Goal: Task Accomplishment & Management: Complete application form

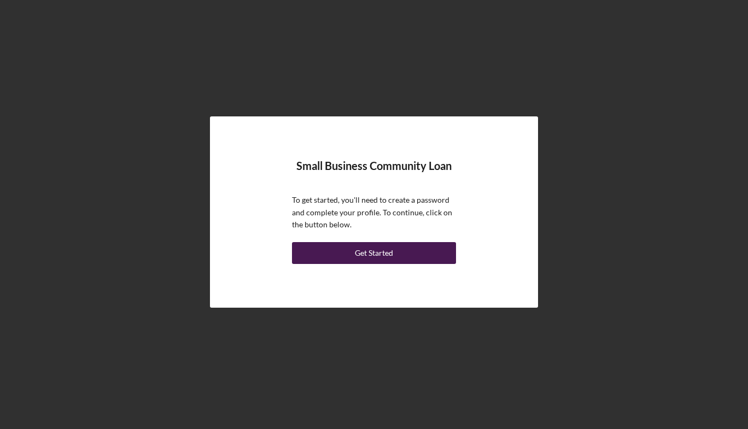
click at [360, 250] on div "Get Started" at bounding box center [374, 253] width 38 height 22
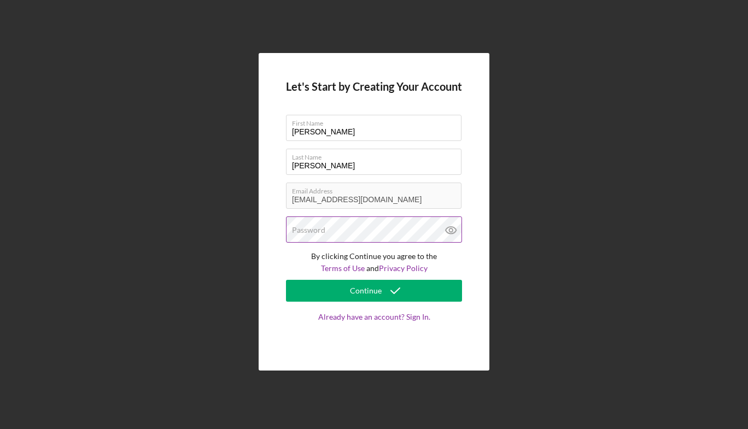
click at [323, 231] on label "Password" at bounding box center [308, 230] width 33 height 9
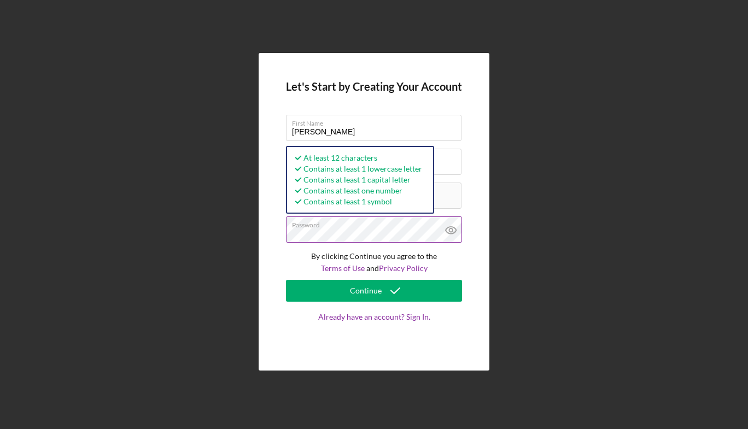
click at [452, 230] on icon at bounding box center [451, 230] width 27 height 27
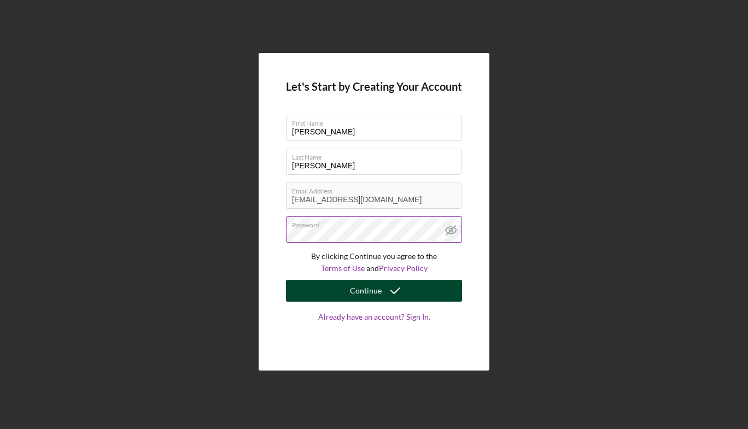
click at [335, 294] on button "Continue" at bounding box center [374, 291] width 176 height 22
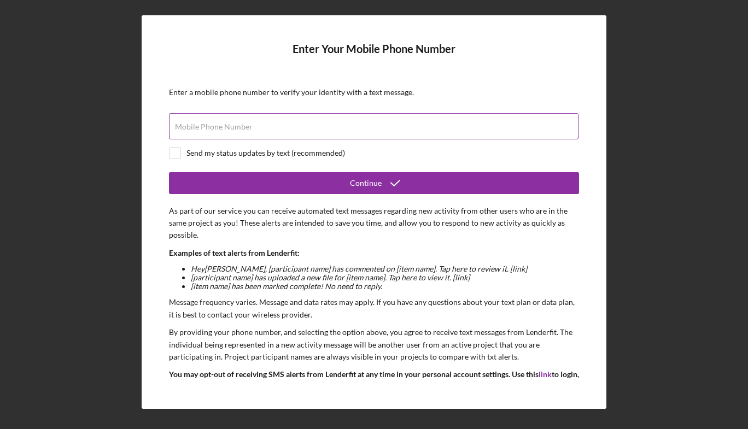
click at [218, 125] on label "Mobile Phone Number" at bounding box center [214, 127] width 78 height 9
click at [218, 125] on input "Mobile Phone Number" at bounding box center [374, 126] width 410 height 26
click at [174, 154] on input "checkbox" at bounding box center [175, 153] width 11 height 11
checkbox input "true"
click at [230, 131] on label "Mobile Phone Number" at bounding box center [214, 127] width 78 height 9
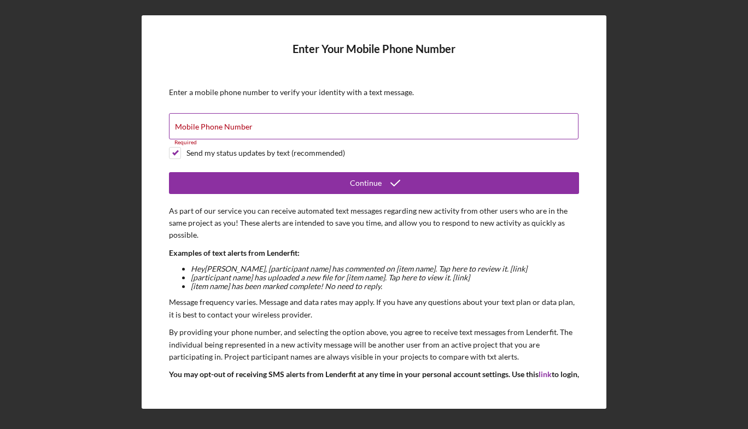
click at [230, 131] on input "Mobile Phone Number" at bounding box center [374, 126] width 410 height 26
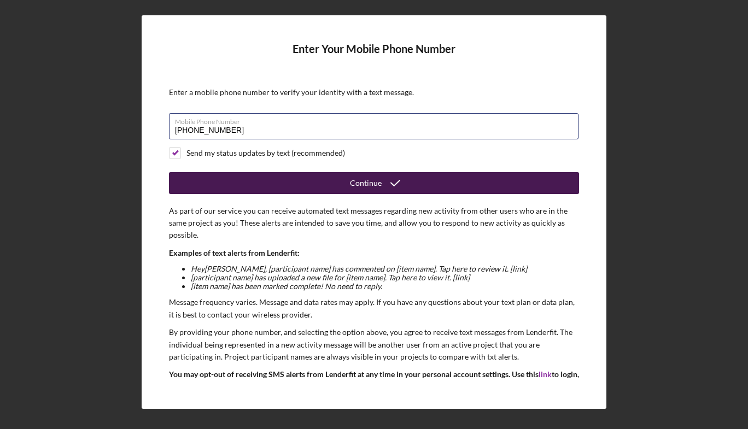
type input "[PHONE_NUMBER]"
click at [323, 183] on button "Continue" at bounding box center [374, 183] width 410 height 22
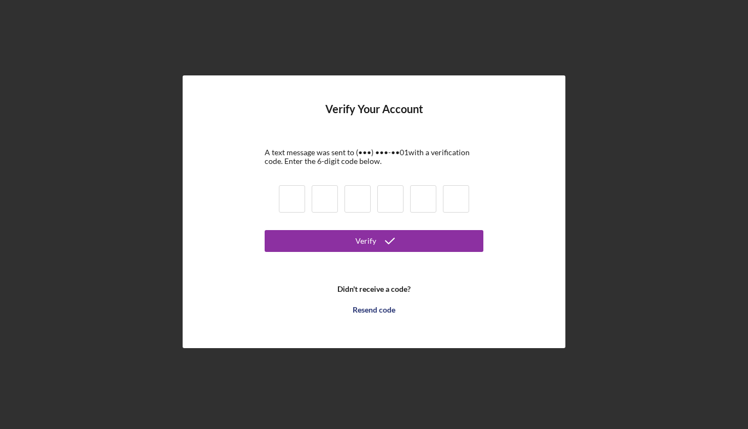
click at [290, 203] on input at bounding box center [292, 198] width 26 height 27
type input "1"
type input "3"
type input "2"
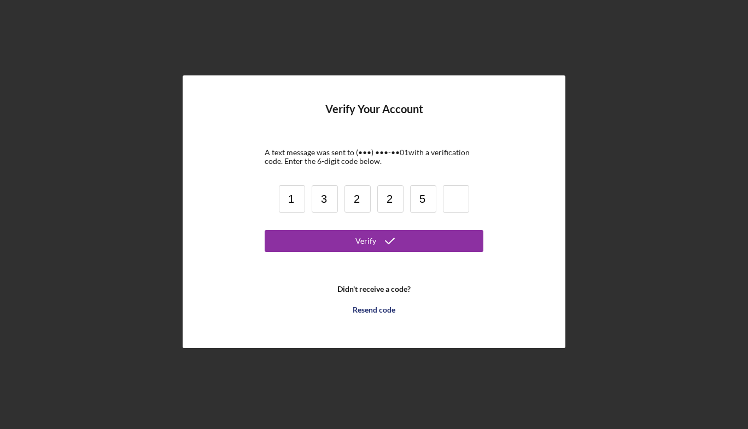
type input "5"
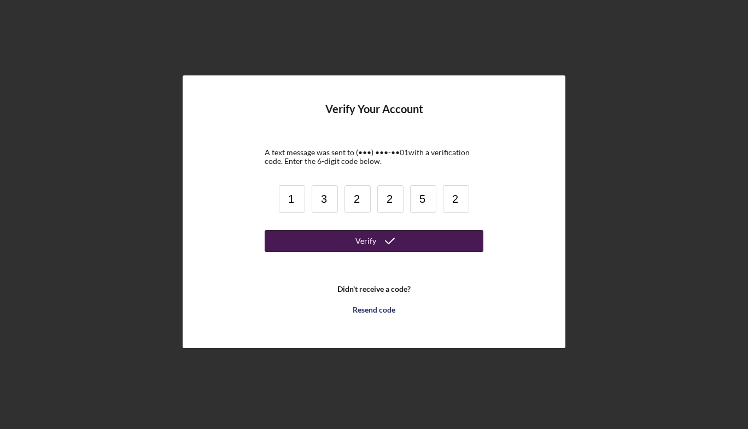
type input "2"
click at [365, 240] on div "Verify" at bounding box center [365, 241] width 21 height 22
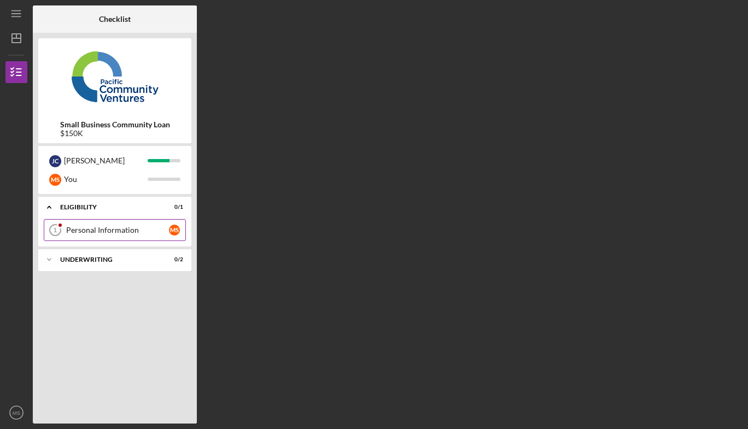
click at [84, 233] on div "Personal Information" at bounding box center [117, 230] width 103 height 9
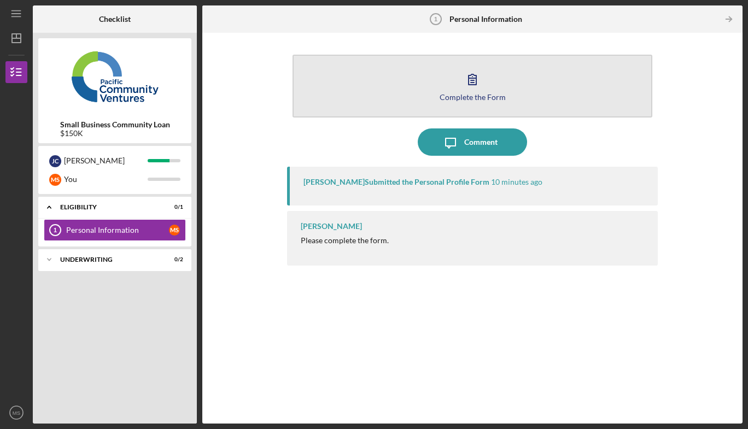
click at [475, 90] on icon "button" at bounding box center [472, 79] width 27 height 27
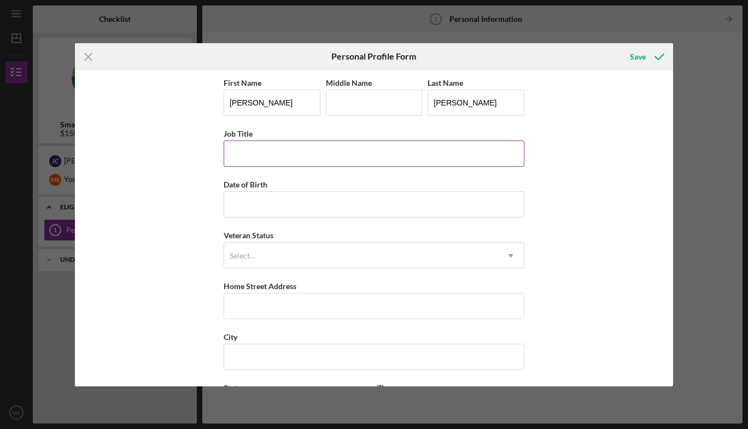
click at [247, 153] on input "Job Title" at bounding box center [374, 154] width 301 height 26
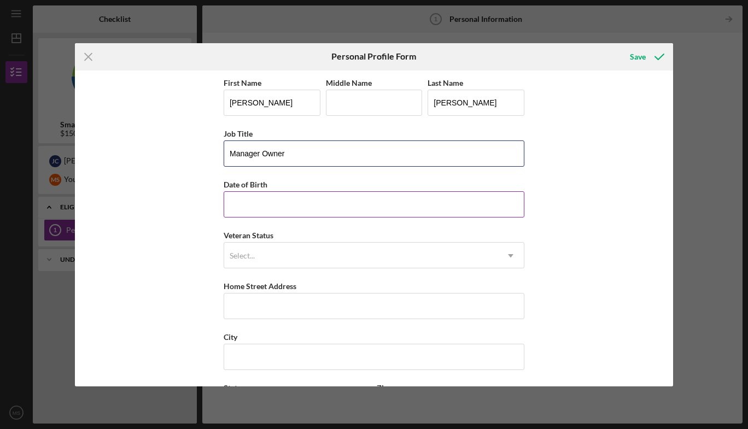
type input "Manager Owner"
click at [242, 205] on input "Date of Birth" at bounding box center [374, 204] width 301 height 26
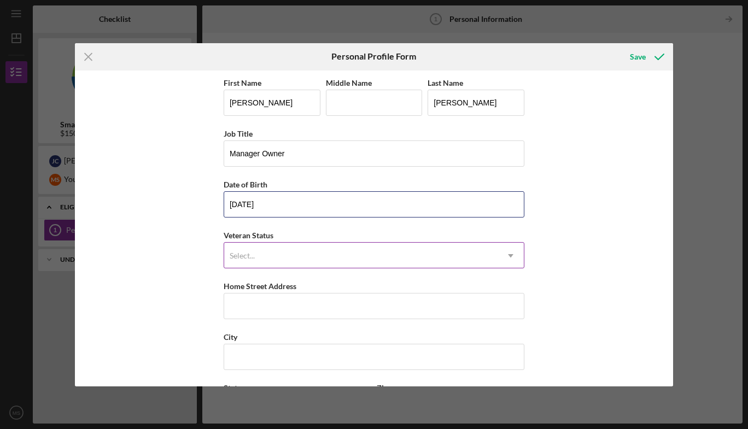
type input "[DATE]"
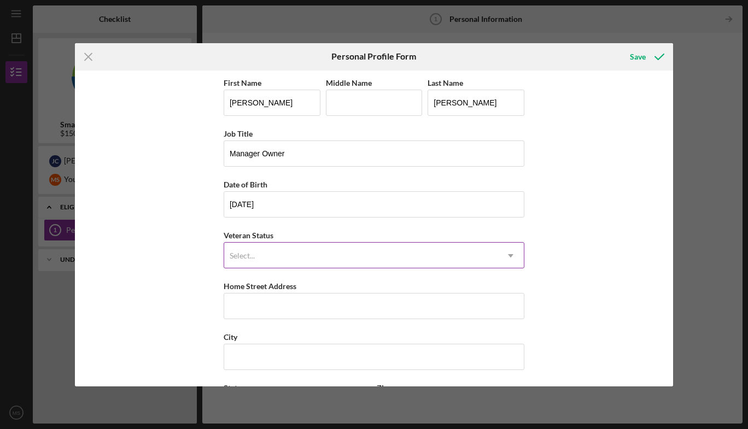
click at [273, 254] on div "Select..." at bounding box center [360, 255] width 273 height 25
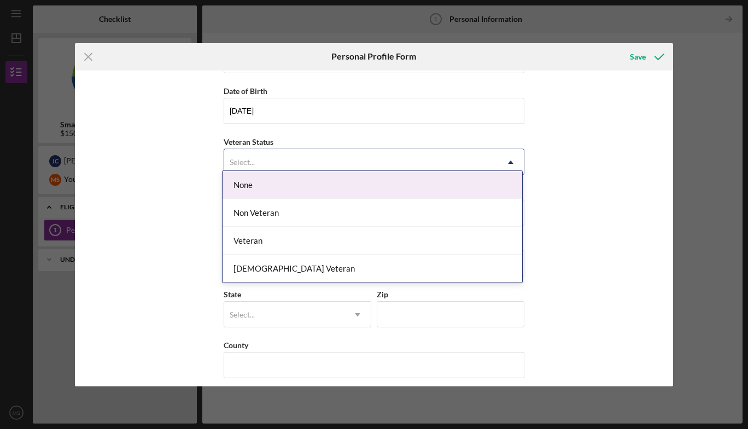
scroll to position [102, 0]
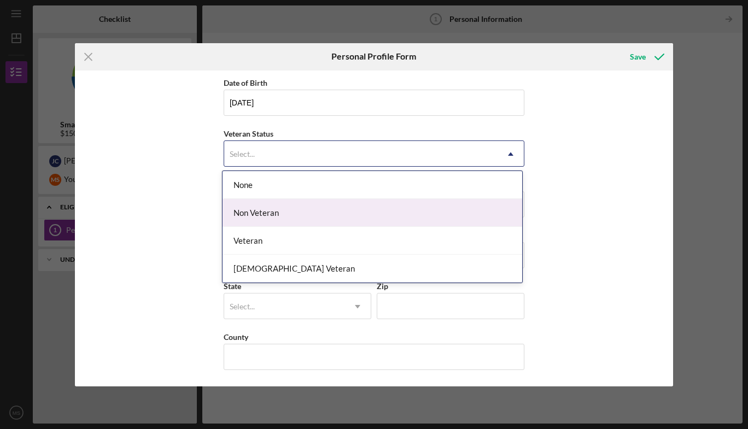
click at [240, 212] on div "Non Veteran" at bounding box center [373, 213] width 300 height 28
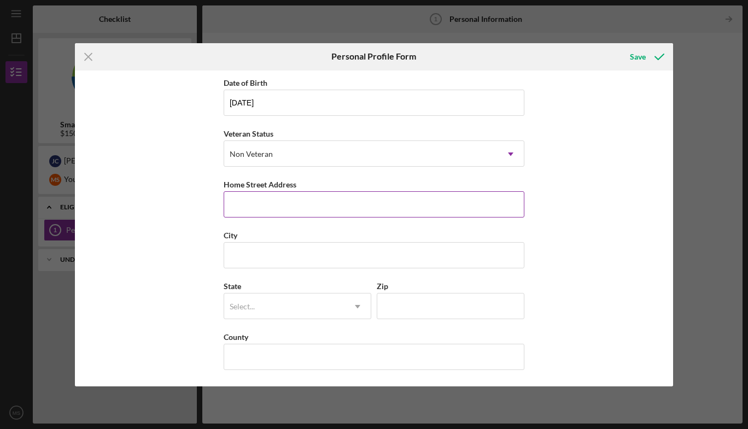
click at [248, 207] on input "Home Street Address" at bounding box center [374, 204] width 301 height 26
type input "[STREET_ADDRESS]"
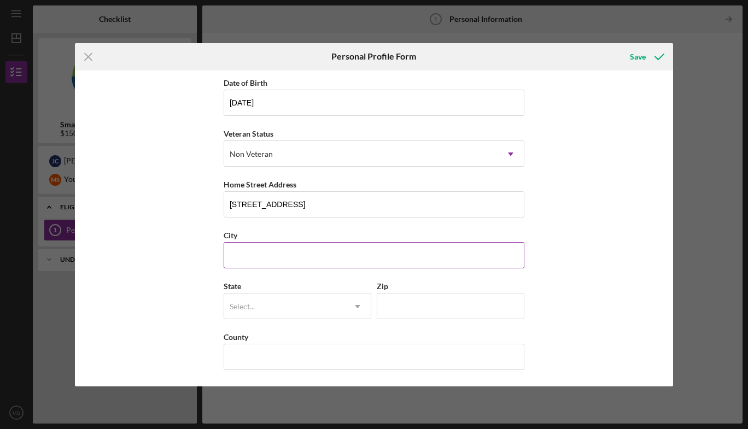
click at [354, 250] on input "City" at bounding box center [374, 255] width 301 height 26
type input "Chula Vista"
click at [340, 304] on div "Select..." at bounding box center [284, 306] width 120 height 25
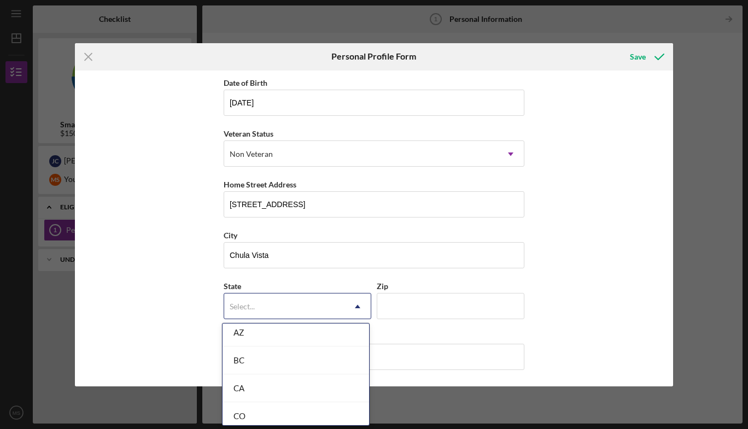
scroll to position [256, 0]
click at [252, 384] on div "CA" at bounding box center [296, 389] width 147 height 28
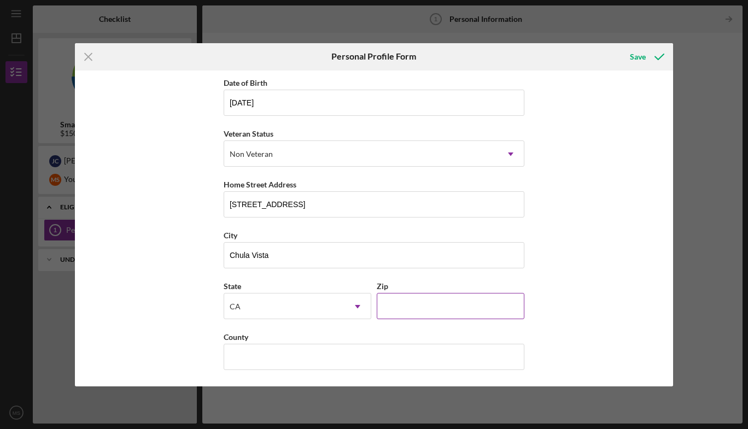
click at [401, 302] on input "Zip" at bounding box center [451, 306] width 148 height 26
type input "91911"
click at [627, 333] on div "First Name [PERSON_NAME] A Middle Name Last Name [PERSON_NAME] Job Title Manage…" at bounding box center [374, 229] width 598 height 316
click at [279, 358] on input "County" at bounding box center [374, 357] width 301 height 26
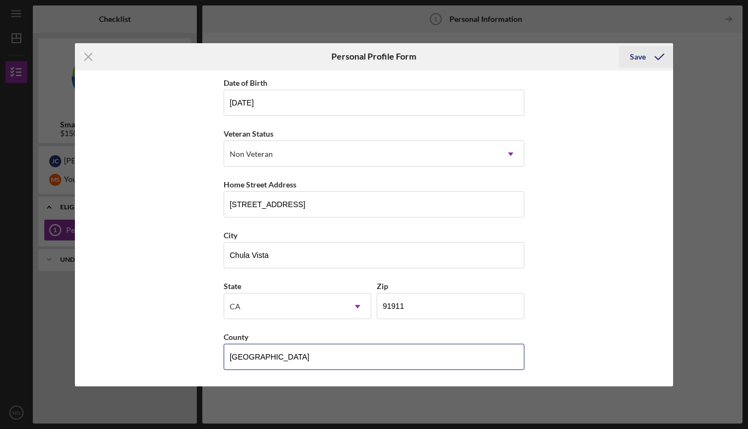
type input "[GEOGRAPHIC_DATA]"
click at [635, 56] on div "Save" at bounding box center [638, 57] width 16 height 22
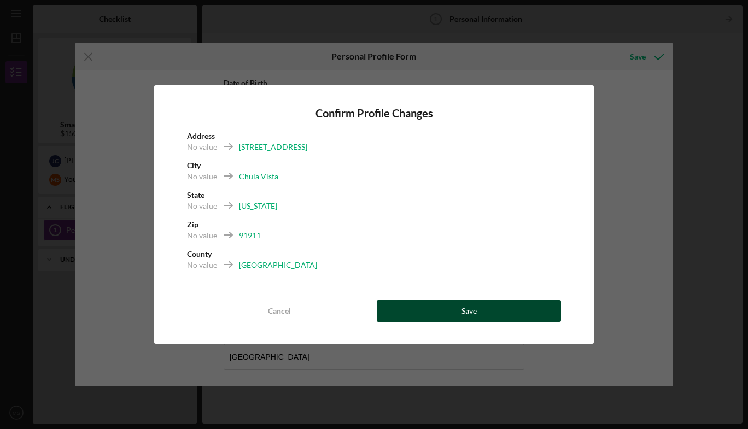
click at [477, 309] on button "Save" at bounding box center [469, 311] width 184 height 22
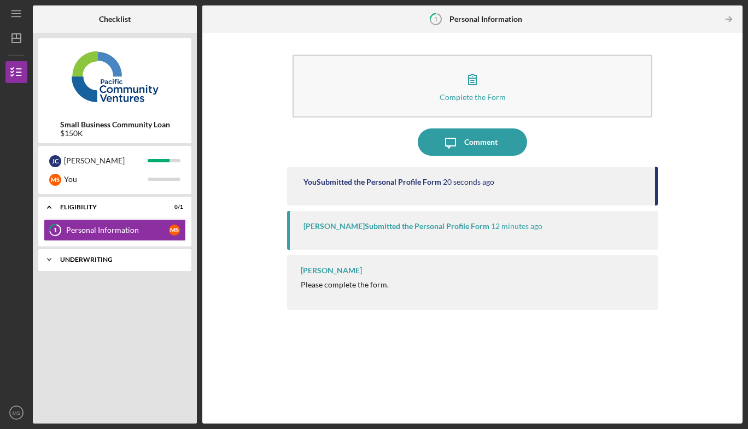
click at [62, 255] on div "Icon/Expander Underwriting 0 / 2" at bounding box center [114, 260] width 153 height 22
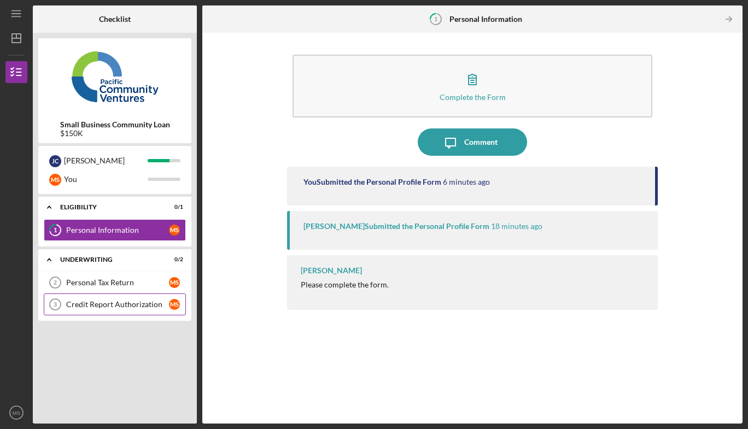
click at [94, 304] on div "Credit Report Authorization" at bounding box center [117, 304] width 103 height 9
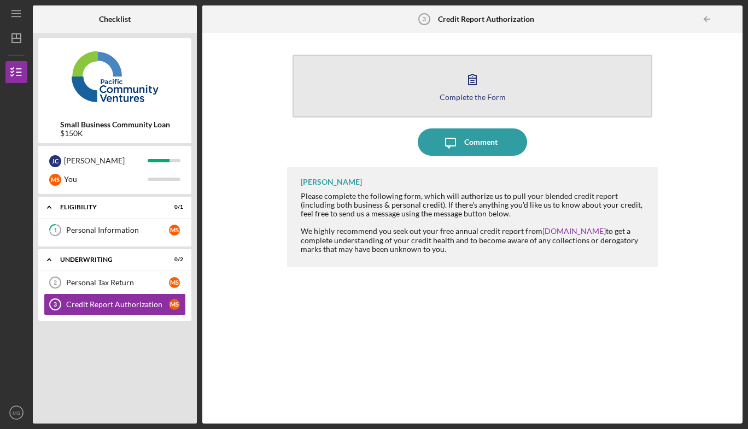
click at [479, 95] on div "Complete the Form" at bounding box center [473, 97] width 66 height 8
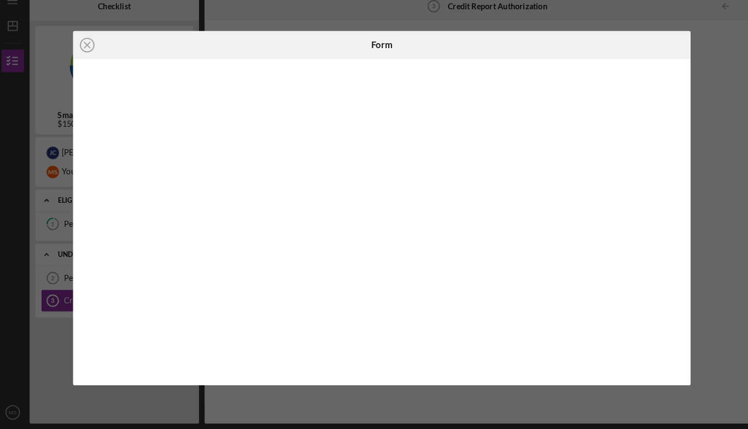
click at [72, 396] on div "Icon/Close Form" at bounding box center [374, 214] width 748 height 429
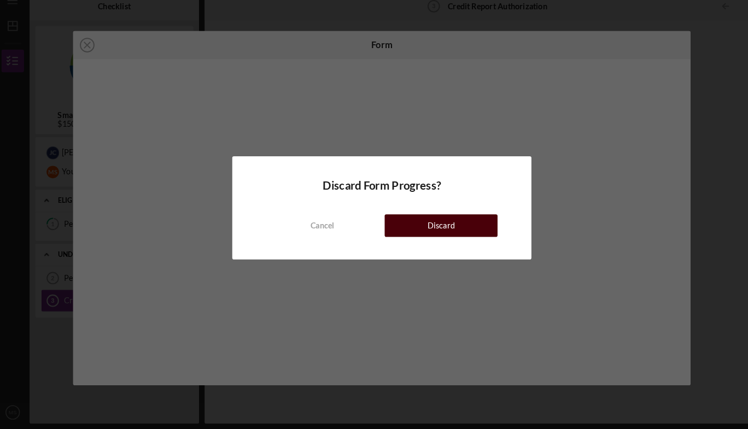
click at [437, 237] on div "Discard" at bounding box center [431, 232] width 27 height 22
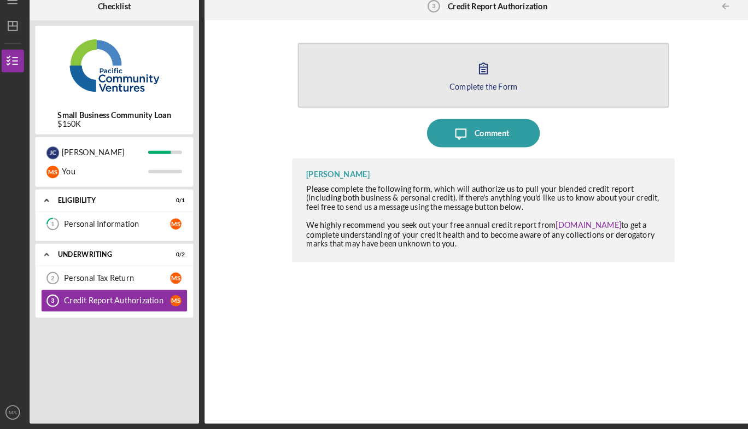
click at [474, 93] on div "Complete the Form" at bounding box center [473, 97] width 66 height 8
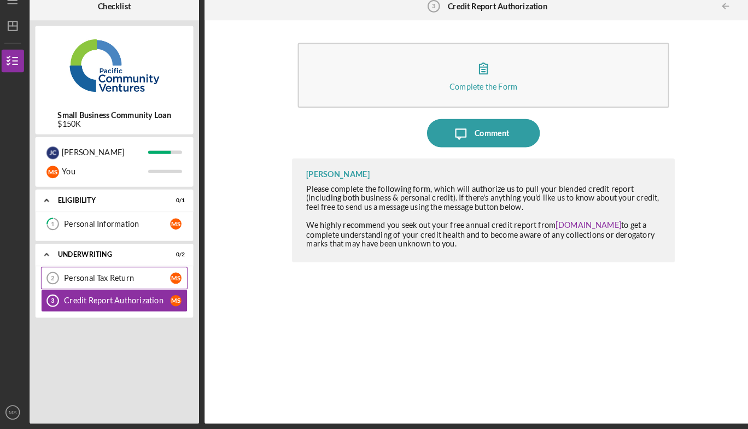
click at [79, 282] on div "Personal Tax Return" at bounding box center [117, 282] width 103 height 9
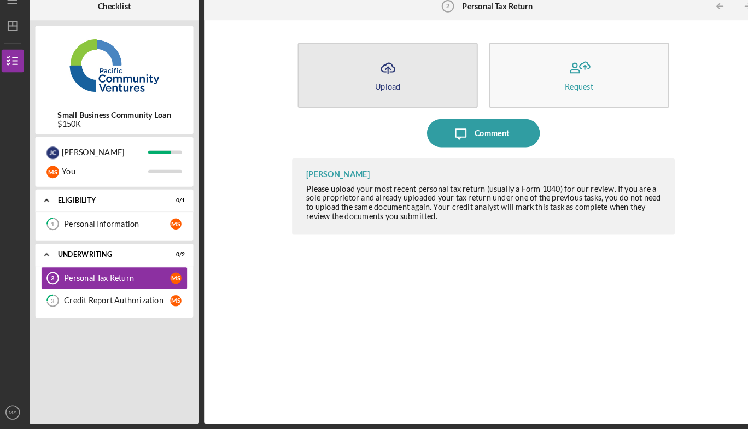
click at [376, 81] on icon "Icon/Upload" at bounding box center [379, 79] width 27 height 27
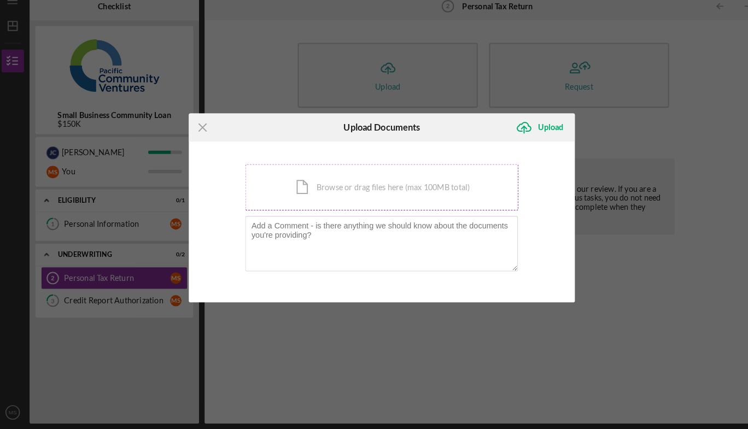
click at [313, 192] on div "Icon/Document Browse or drag files here (max 100MB total) Tap to choose files o…" at bounding box center [374, 194] width 265 height 45
click at [351, 193] on div "Icon/Document Browse or drag files here (max 100MB total) Tap to choose files o…" at bounding box center [374, 194] width 265 height 45
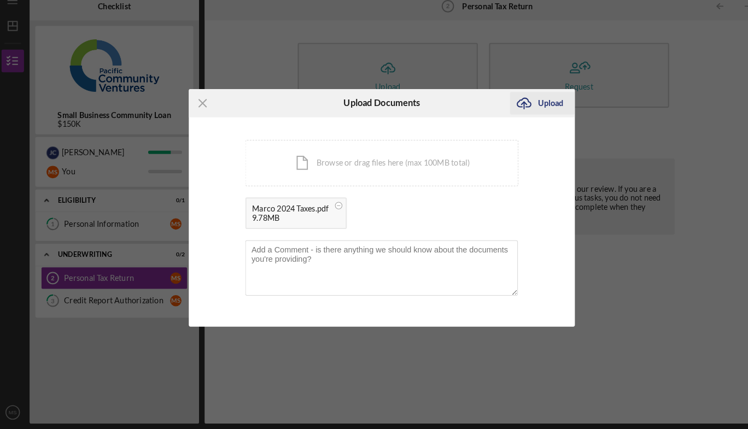
click at [535, 114] on div "Upload" at bounding box center [538, 113] width 25 height 22
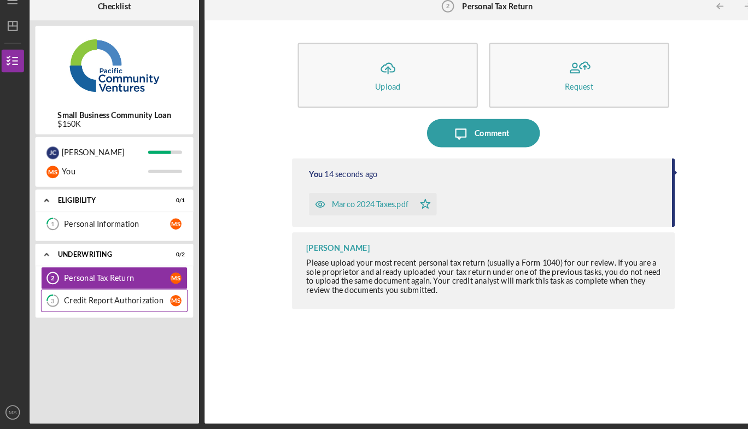
click at [102, 307] on div "Credit Report Authorization" at bounding box center [117, 304] width 103 height 9
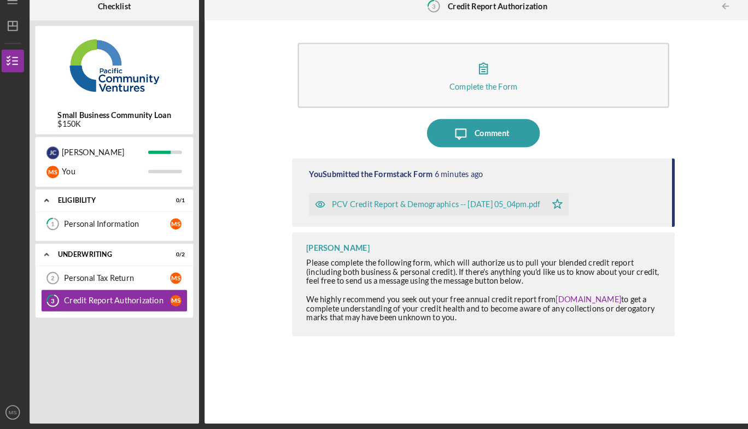
click at [398, 208] on div "PCV Credit Report & Demographics -- [DATE] 05_04pm.pdf" at bounding box center [426, 211] width 202 height 9
click at [393, 209] on div "PCV Credit Report & Demographics -- [DATE] 05_04pm.pdf" at bounding box center [426, 211] width 202 height 9
click at [468, 209] on div "PCV Credit Report & Demographics -- [DATE] 05_04pm.pdf" at bounding box center [426, 211] width 202 height 9
click at [94, 229] on div "Personal Information" at bounding box center [117, 230] width 103 height 9
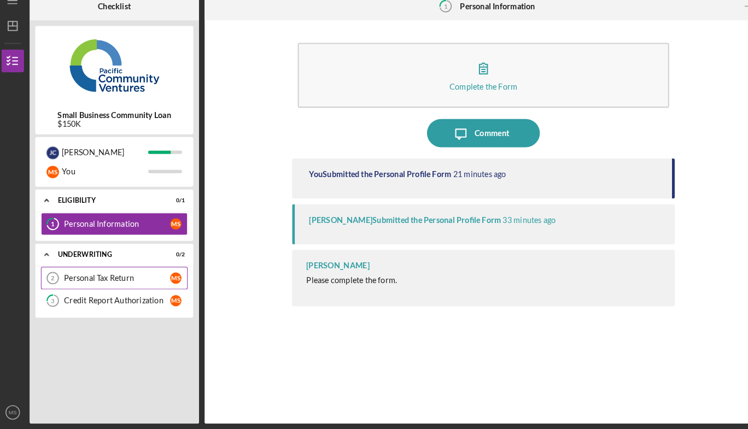
click at [108, 283] on div "Personal Tax Return" at bounding box center [117, 282] width 103 height 9
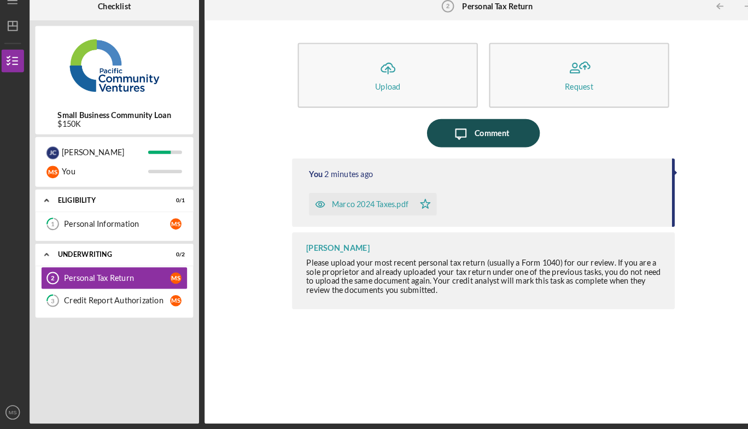
click at [469, 144] on div "Comment" at bounding box center [480, 142] width 33 height 27
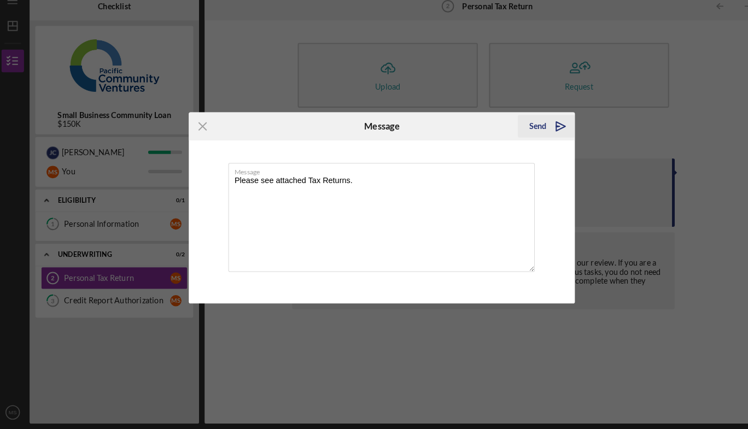
type textarea "Please see attached Tax Returns."
click at [543, 133] on polygon "submit" at bounding box center [547, 135] width 9 height 9
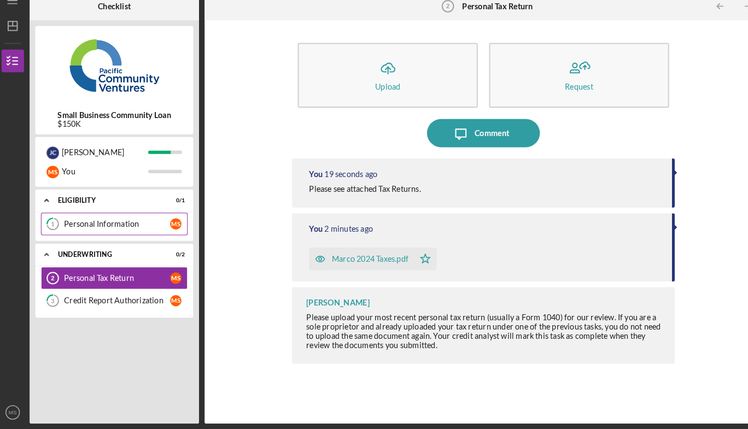
click at [84, 226] on div "Personal Information" at bounding box center [117, 230] width 103 height 9
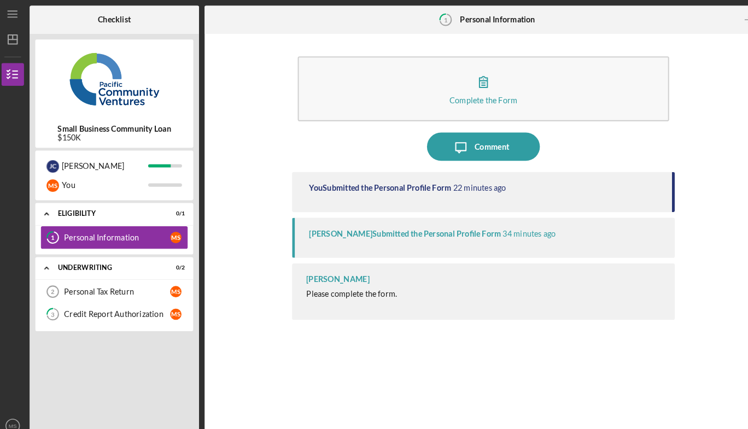
click at [96, 236] on link "1 Personal Information M S" at bounding box center [115, 230] width 142 height 22
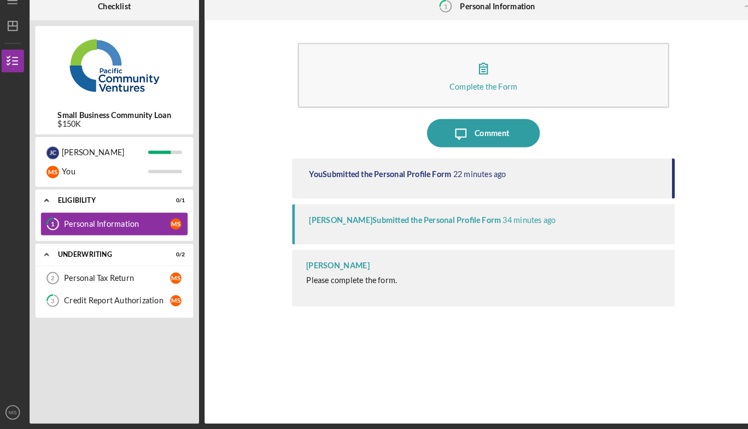
click at [66, 226] on div "Personal Information" at bounding box center [117, 230] width 103 height 9
